Goal: Register for event/course

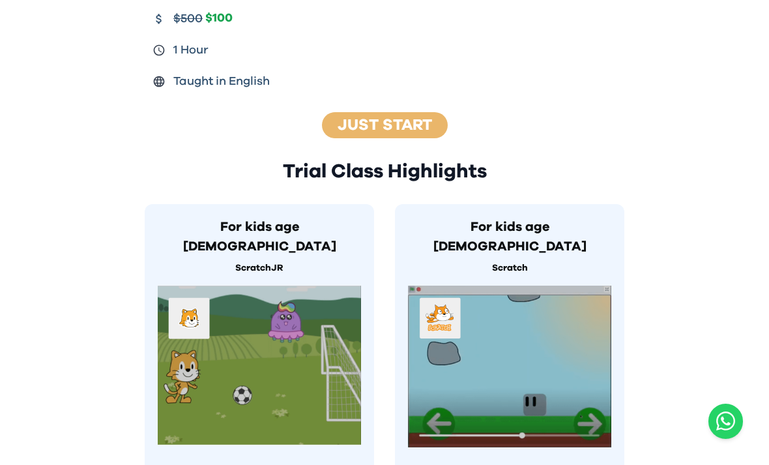
scroll to position [699, 0]
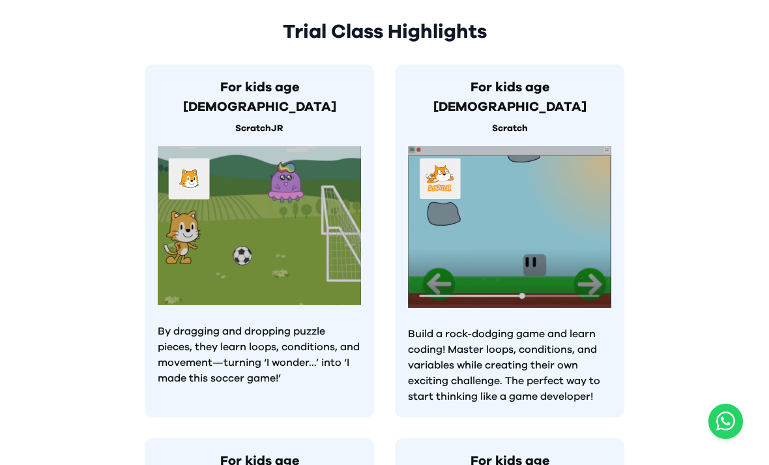
click at [186, 257] on img at bounding box center [259, 225] width 203 height 159
click at [197, 323] on p "By dragging and dropping puzzle pieces, they learn loops, conditions, and movem…" at bounding box center [259, 354] width 203 height 63
click at [257, 122] on p "ScratchJR" at bounding box center [259, 129] width 203 height 14
click at [240, 78] on h3 "For kids age [DEMOGRAPHIC_DATA]" at bounding box center [259, 97] width 203 height 39
click at [594, 332] on p "Build a rock-dodging game and learn coding! Master loops, conditions, and varia…" at bounding box center [509, 365] width 203 height 78
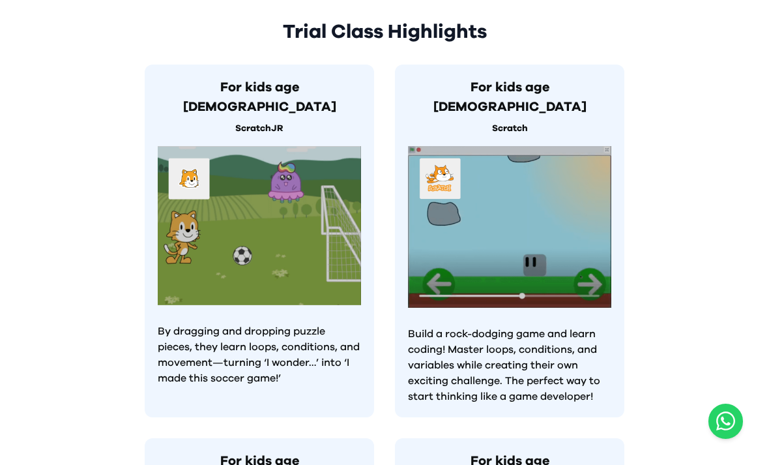
click at [223, 334] on p "By dragging and dropping puzzle pieces, they learn loops, conditions, and movem…" at bounding box center [259, 354] width 203 height 63
click at [231, 330] on p "By dragging and dropping puzzle pieces, they learn loops, conditions, and movem…" at bounding box center [259, 354] width 203 height 63
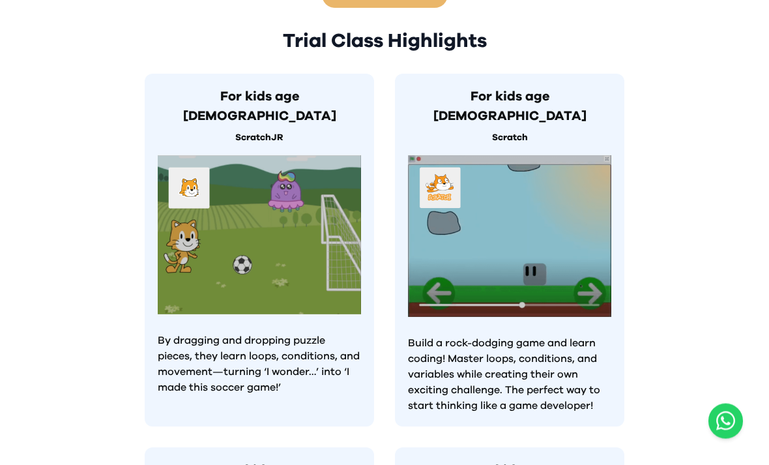
scroll to position [652, 0]
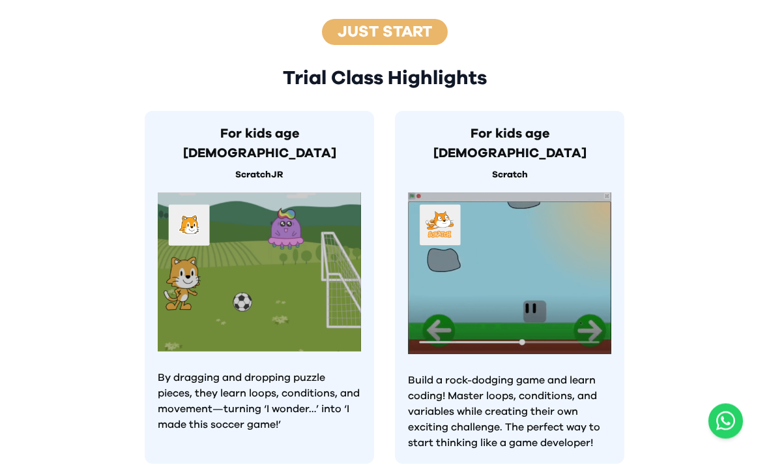
click at [190, 207] on img at bounding box center [259, 272] width 203 height 159
click at [249, 124] on h3 "For kids age [DEMOGRAPHIC_DATA]" at bounding box center [259, 143] width 203 height 39
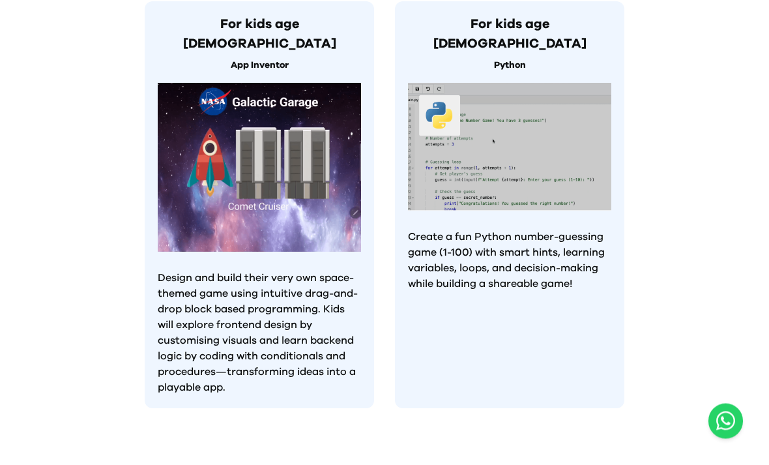
scroll to position [1344, 0]
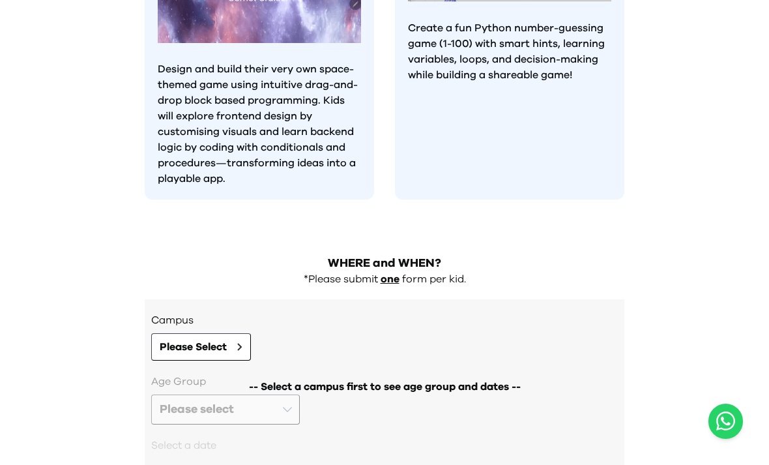
click at [240, 343] on icon at bounding box center [239, 346] width 3 height 7
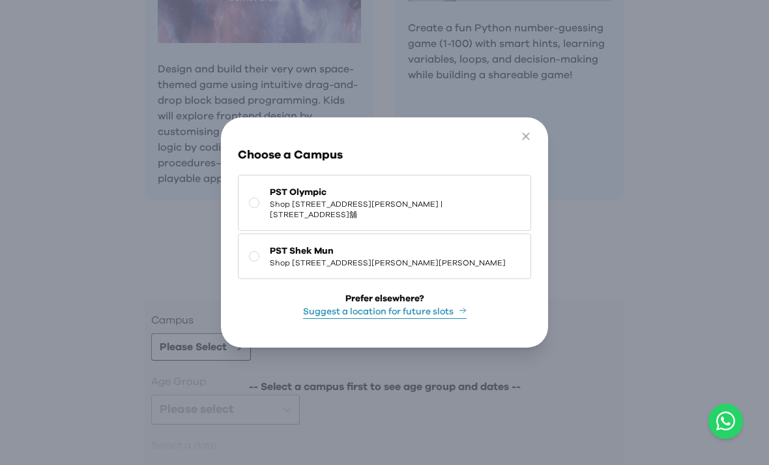
click at [519, 150] on button "Close" at bounding box center [526, 139] width 24 height 22
